Goal: Understand process/instructions: Learn about a topic

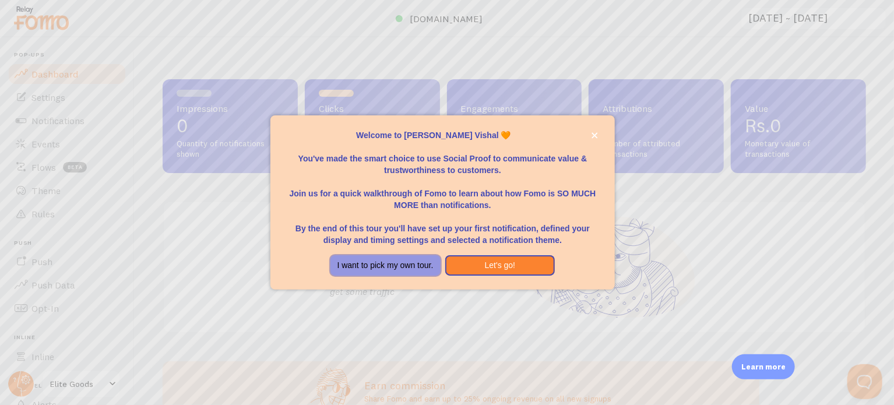
click at [406, 262] on button "I want to pick my own tour." at bounding box center [385, 265] width 110 height 21
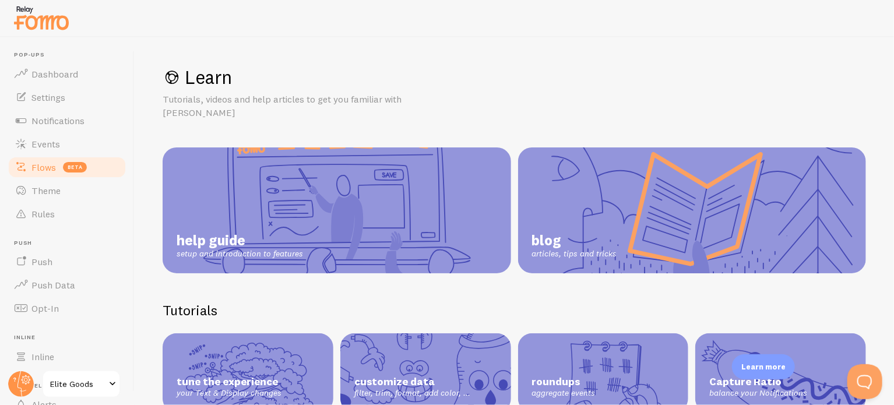
click at [87, 160] on link "Flows beta" at bounding box center [67, 167] width 120 height 23
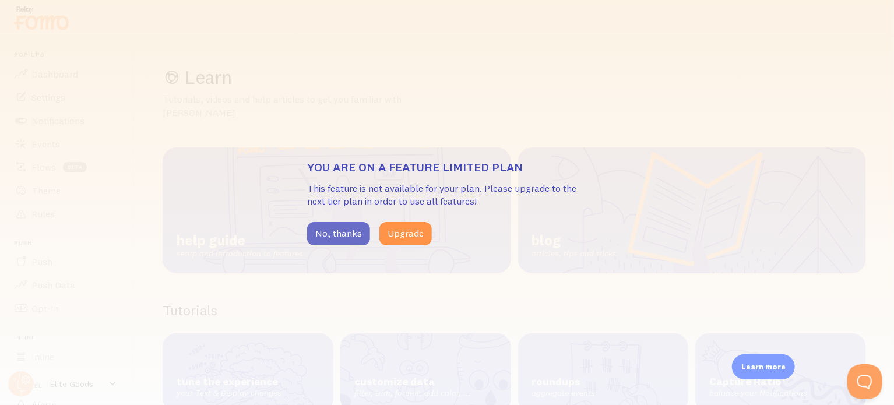
click at [343, 230] on button "No, thanks" at bounding box center [338, 233] width 63 height 23
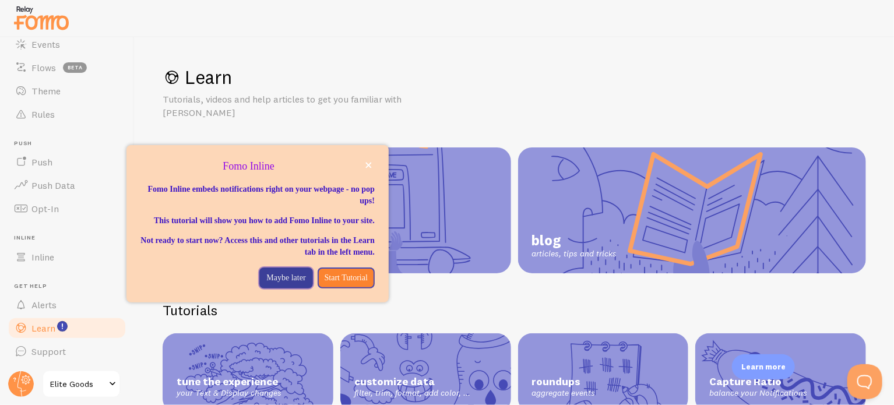
click at [290, 288] on button "Maybe later" at bounding box center [285, 277] width 53 height 21
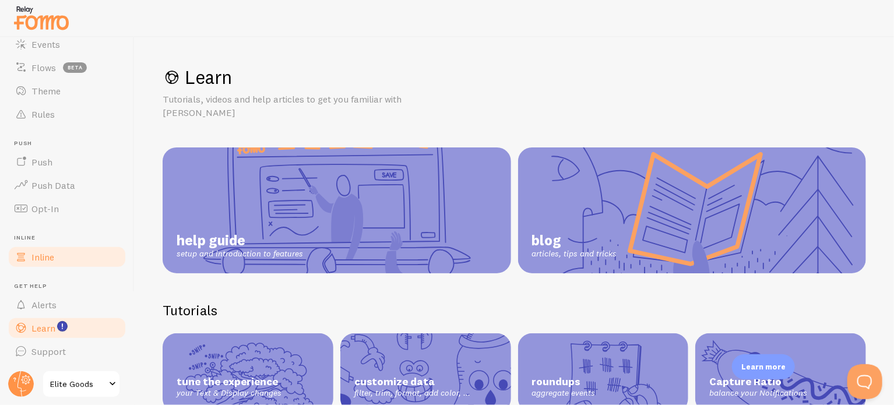
click at [60, 262] on link "Inline" at bounding box center [67, 256] width 120 height 23
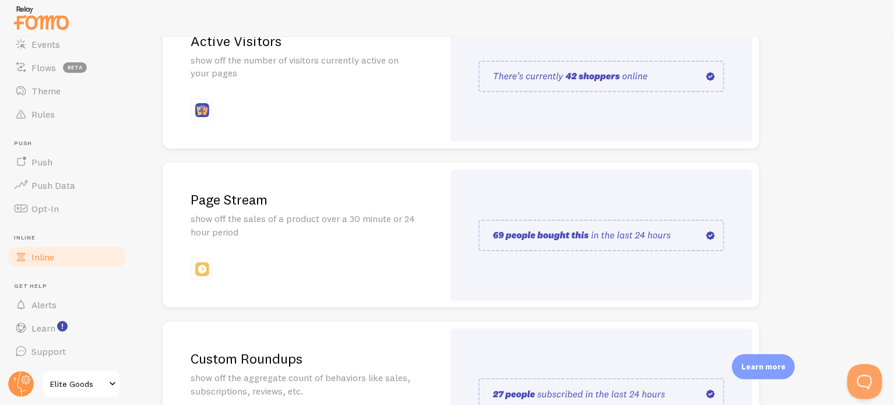
scroll to position [233, 0]
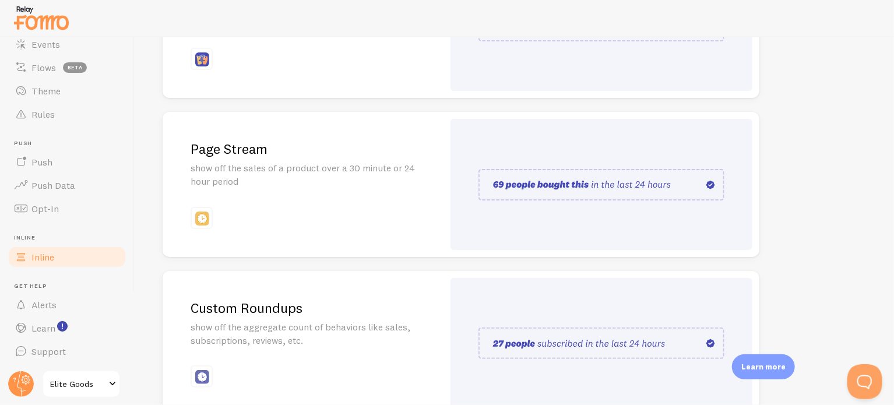
click at [422, 191] on div "Page Stream show off the sales of a product over a 30 minute or 24 hour period" at bounding box center [303, 184] width 281 height 145
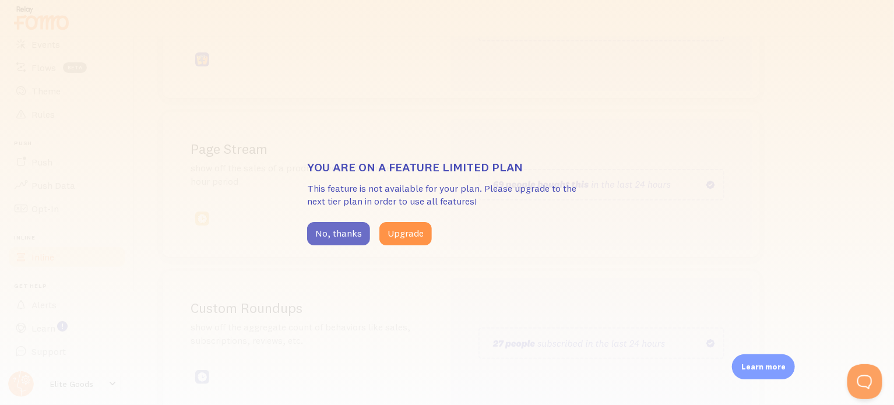
click at [342, 235] on button "No, thanks" at bounding box center [338, 233] width 63 height 23
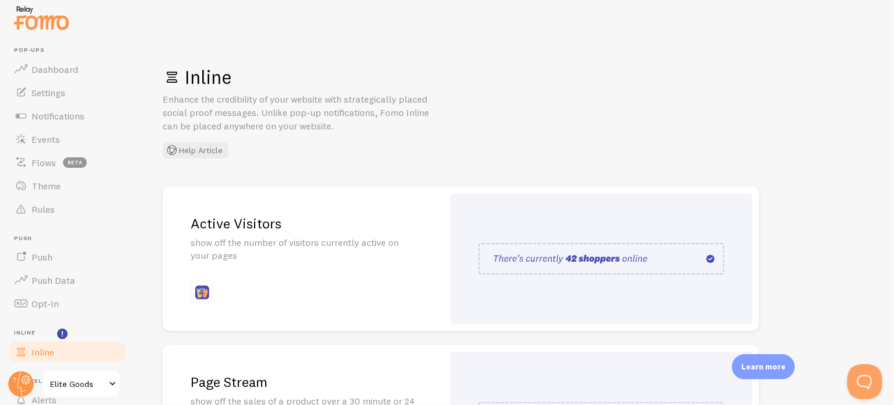
scroll to position [0, 0]
click at [58, 263] on link "Push" at bounding box center [67, 261] width 120 height 23
